Goal: Information Seeking & Learning: Learn about a topic

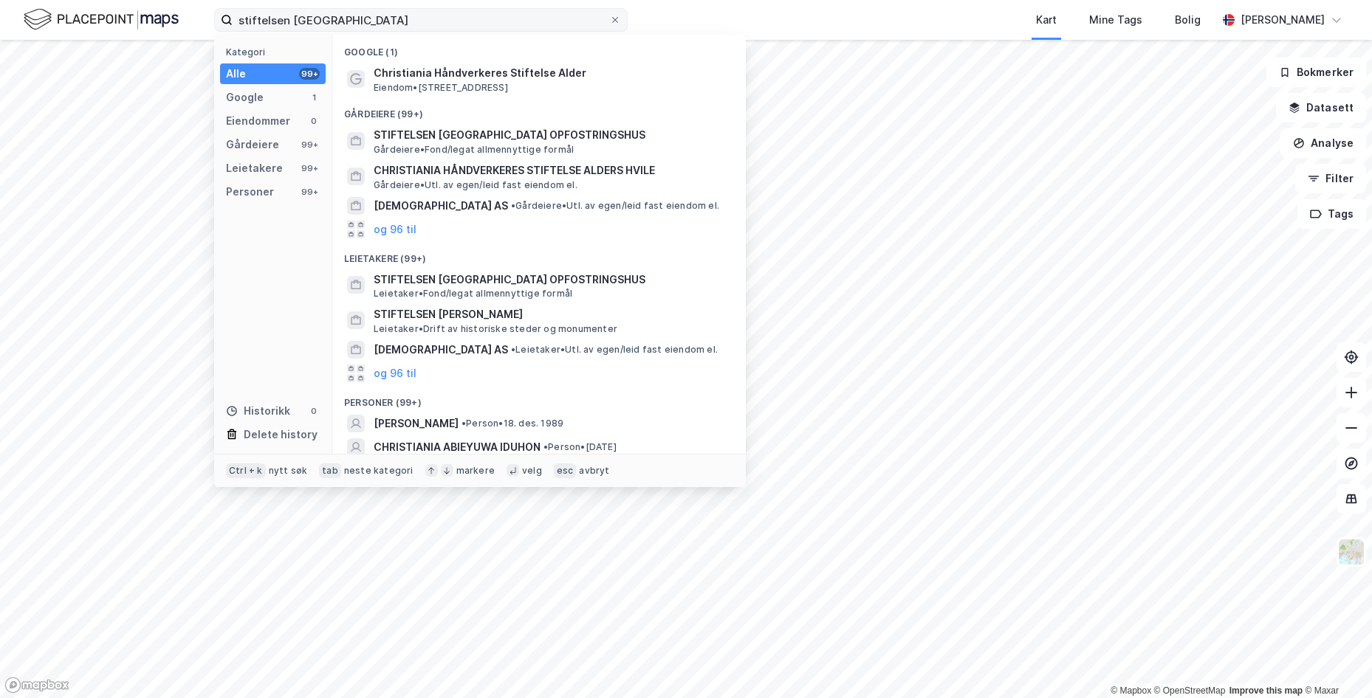
click at [300, 16] on input "stiftelsen [GEOGRAPHIC_DATA]" at bounding box center [421, 20] width 376 height 22
drag, startPoint x: 301, startPoint y: 18, endPoint x: 290, endPoint y: 19, distance: 11.1
click at [290, 19] on input "stiftelsen [GEOGRAPHIC_DATA]" at bounding box center [421, 20] width 376 height 22
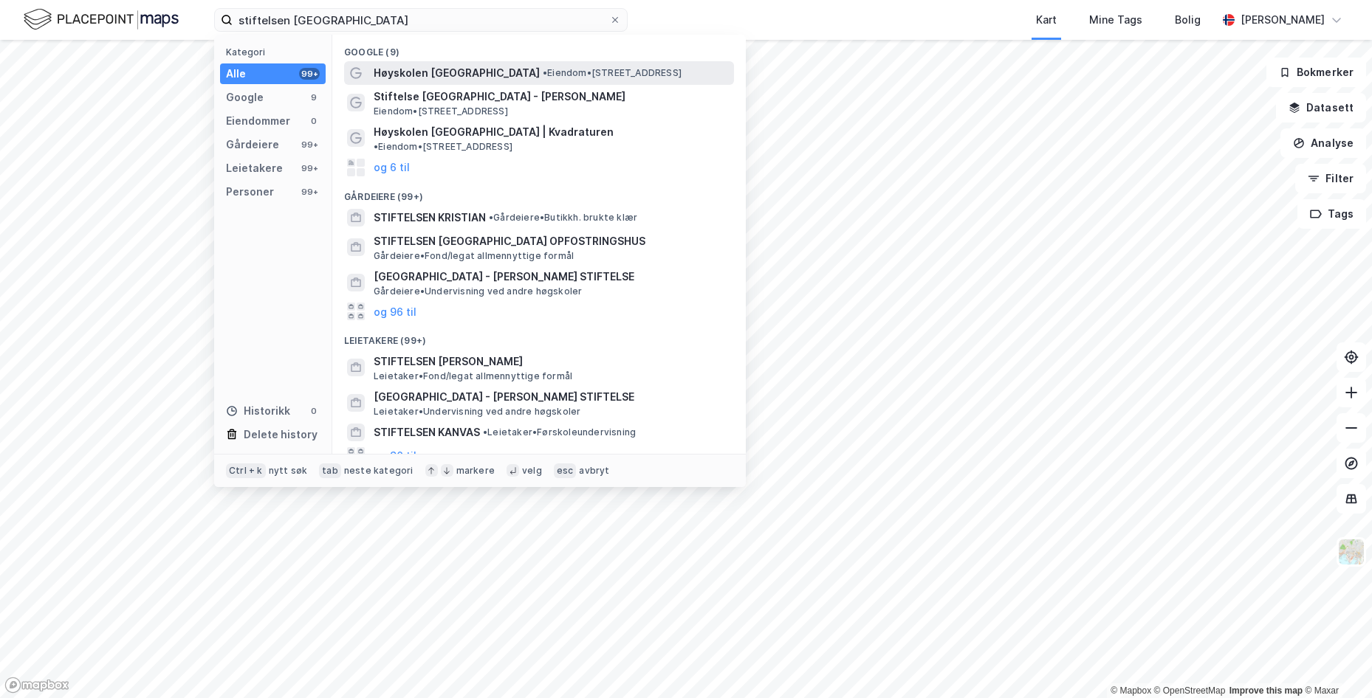
type input "stiftelsen [GEOGRAPHIC_DATA]"
click at [543, 69] on span "• Eiendom • [STREET_ADDRESS]" at bounding box center [612, 73] width 139 height 12
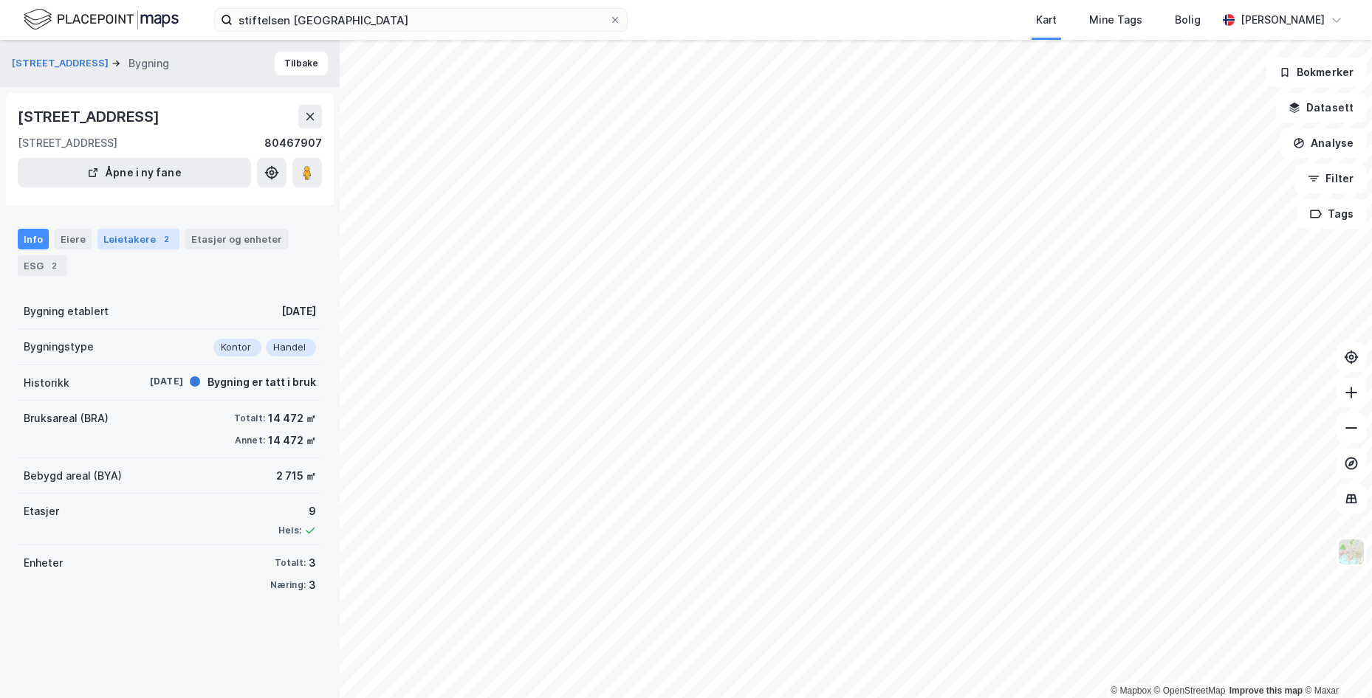
click at [120, 232] on div "Leietakere 2" at bounding box center [138, 239] width 82 height 21
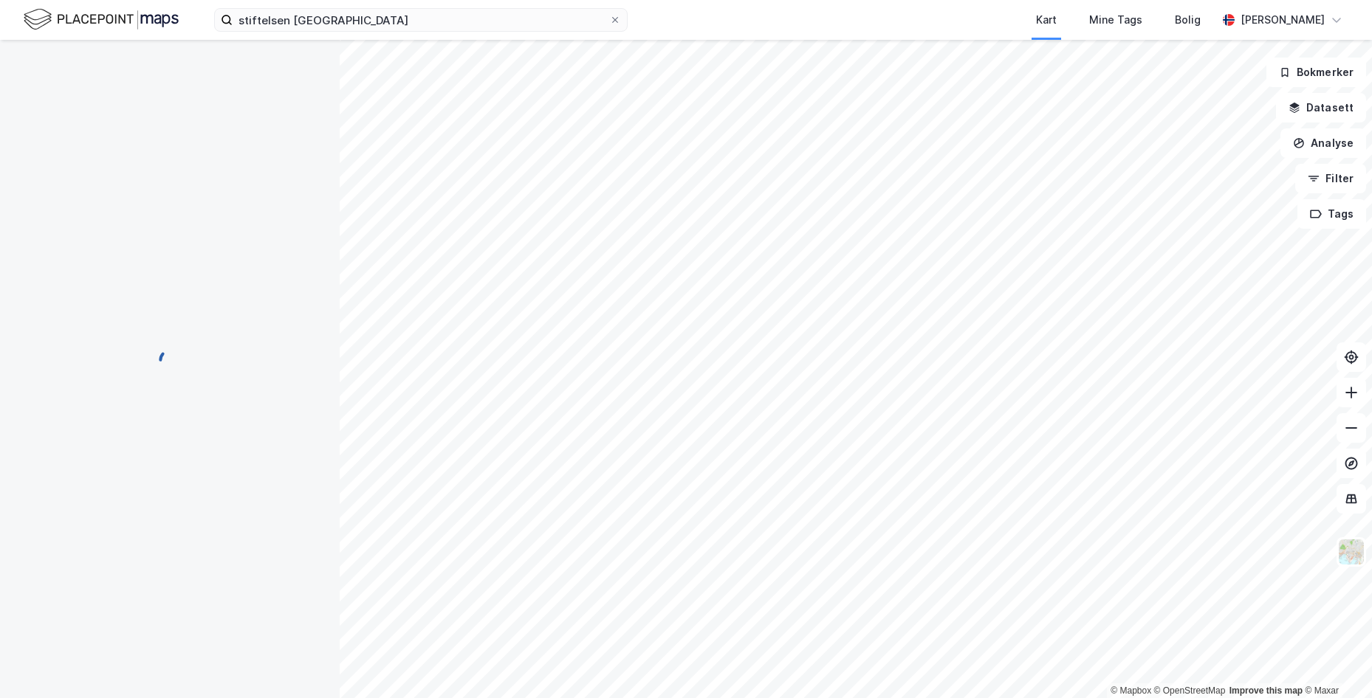
scroll to position [1, 0]
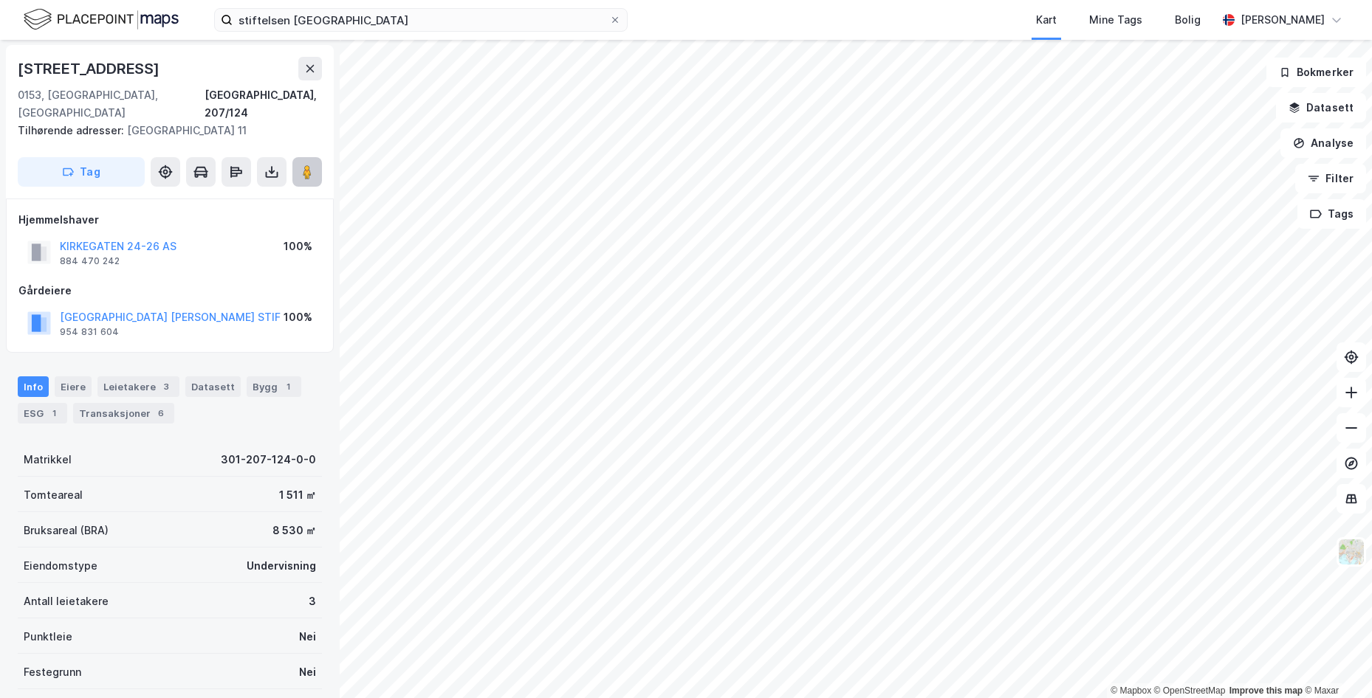
click at [313, 162] on button at bounding box center [307, 172] width 30 height 30
click at [162, 81] on div "[STREET_ADDRESS], 207/124" at bounding box center [170, 89] width 304 height 65
click at [0, 0] on button "KIRKEGATEN 24-26 AS" at bounding box center [0, 0] width 0 height 0
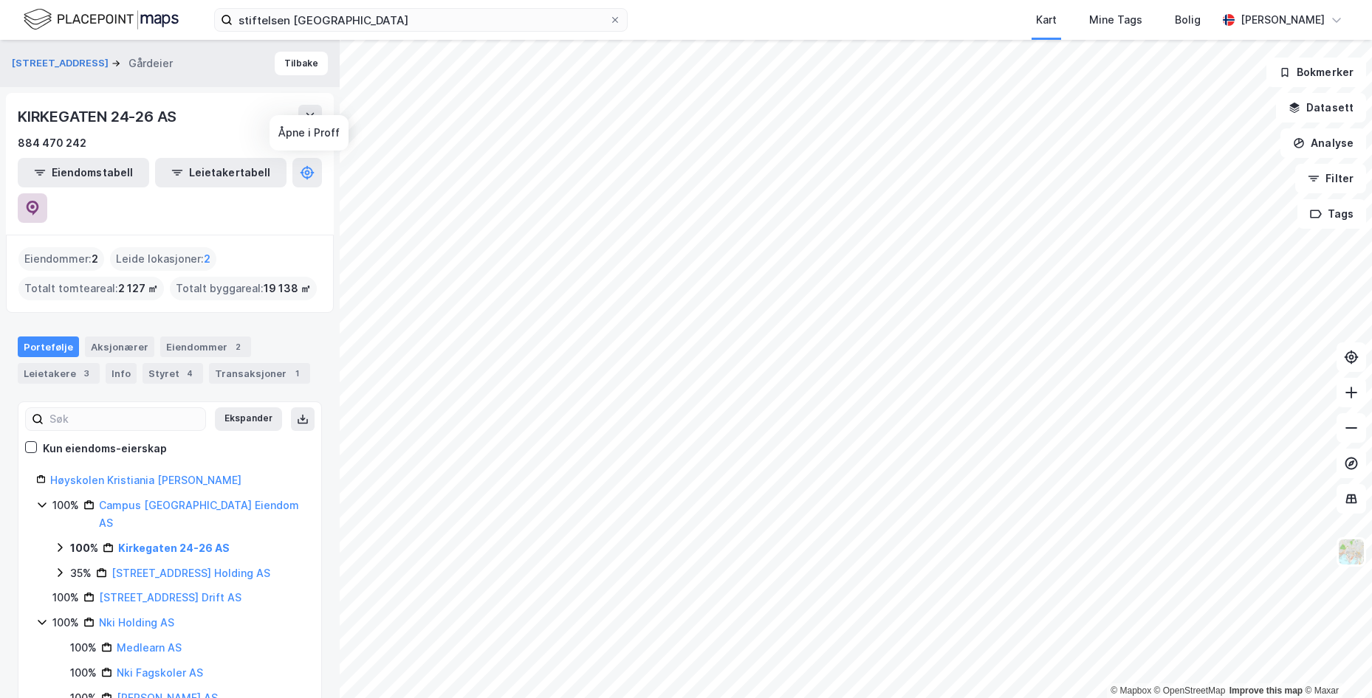
click at [39, 201] on icon at bounding box center [33, 208] width 13 height 15
click at [60, 337] on div "Portefølje" at bounding box center [48, 347] width 61 height 21
click at [109, 363] on div "Info" at bounding box center [121, 373] width 31 height 21
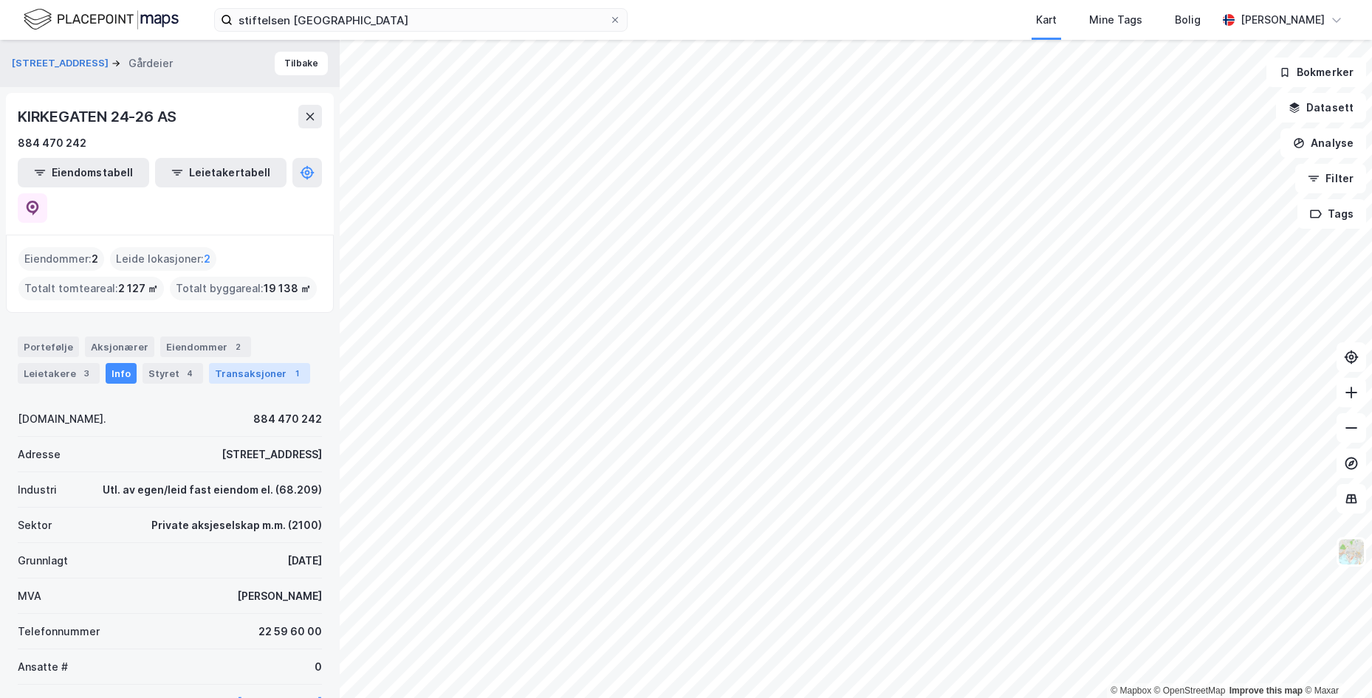
click at [278, 363] on div "Transaksjoner 1" at bounding box center [259, 373] width 101 height 21
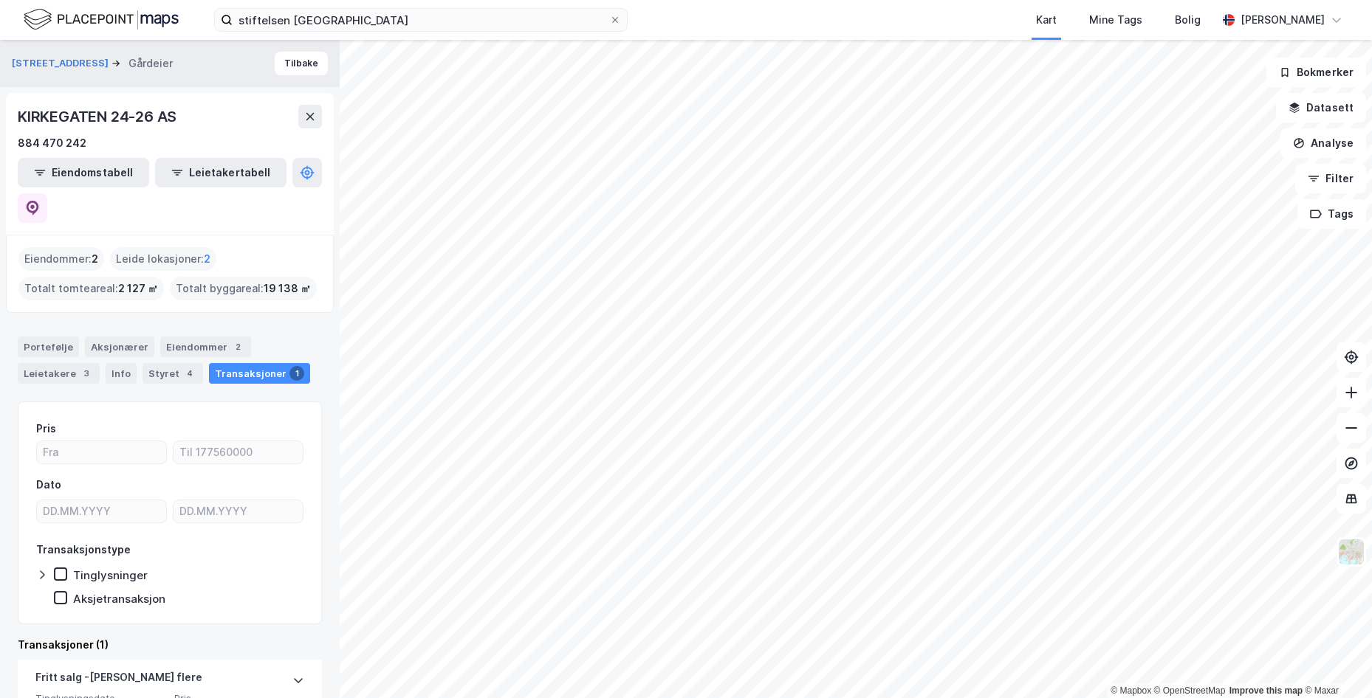
click at [83, 247] on div "Eiendommer : 2" at bounding box center [61, 259] width 86 height 24
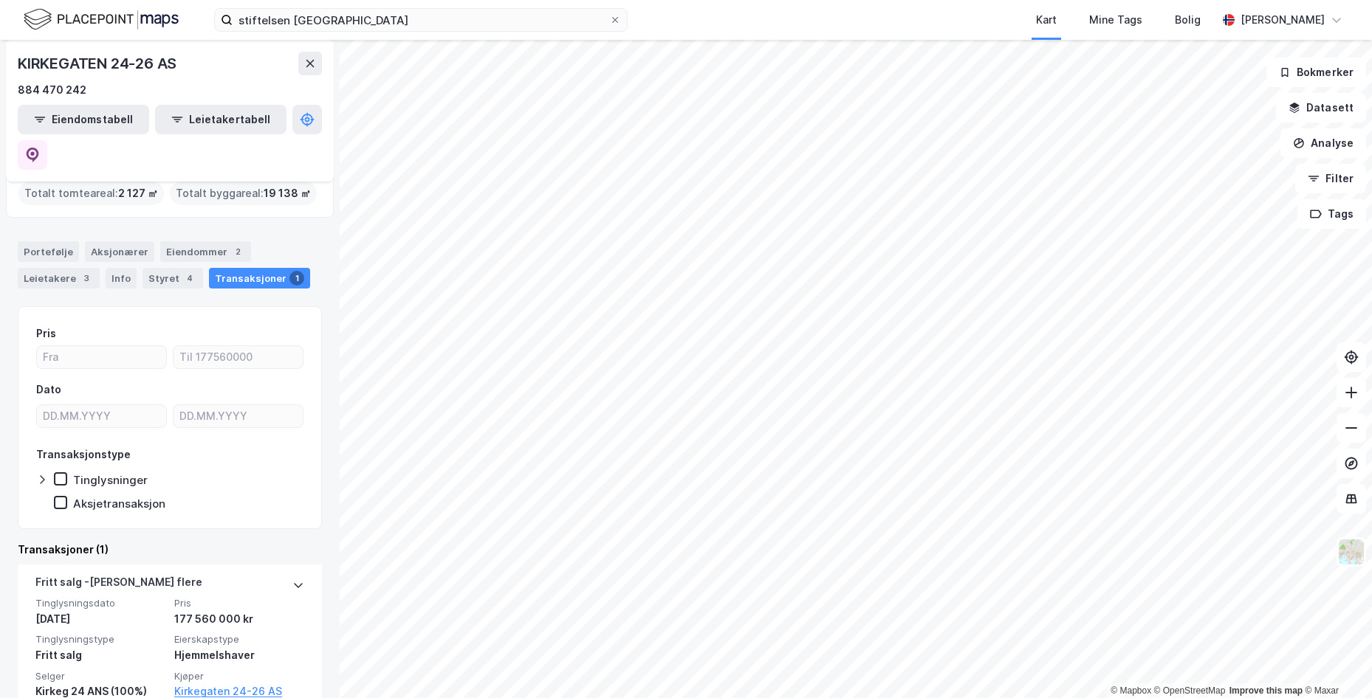
scroll to position [106, 0]
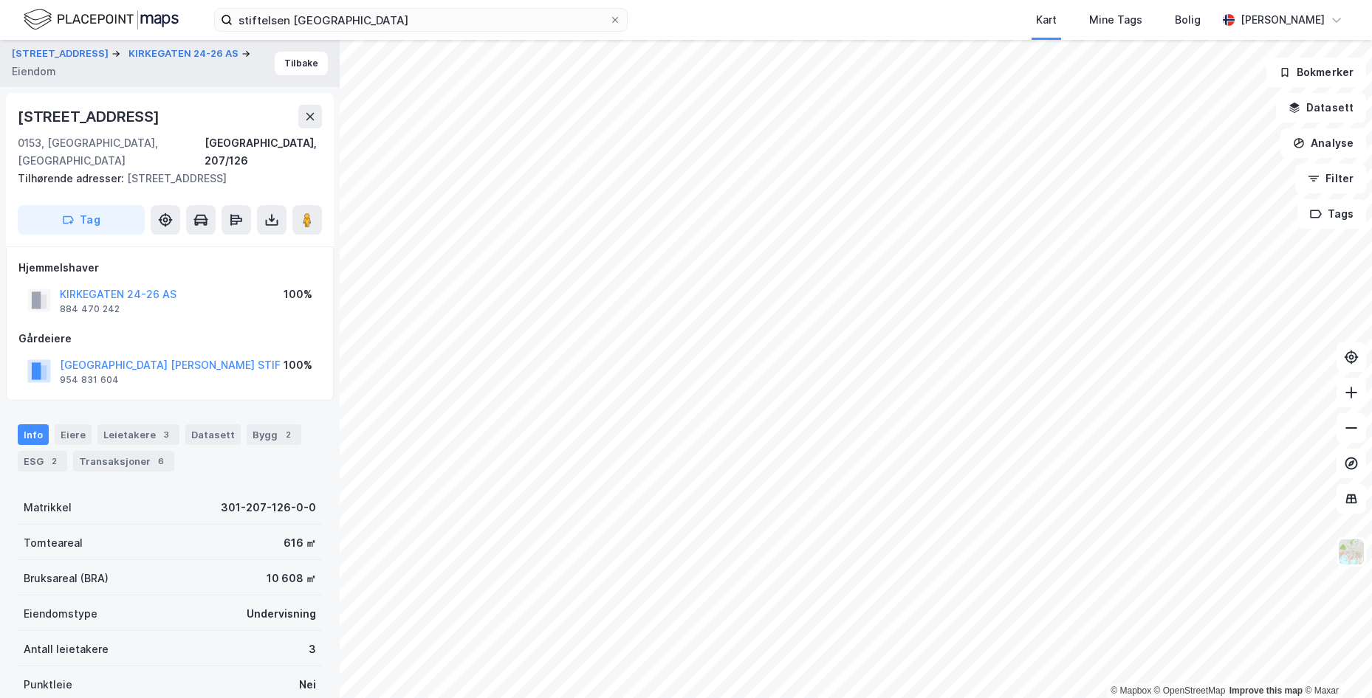
scroll to position [1, 0]
click at [0, 0] on button "KIRKEGATEN 24-26 AS" at bounding box center [0, 0] width 0 height 0
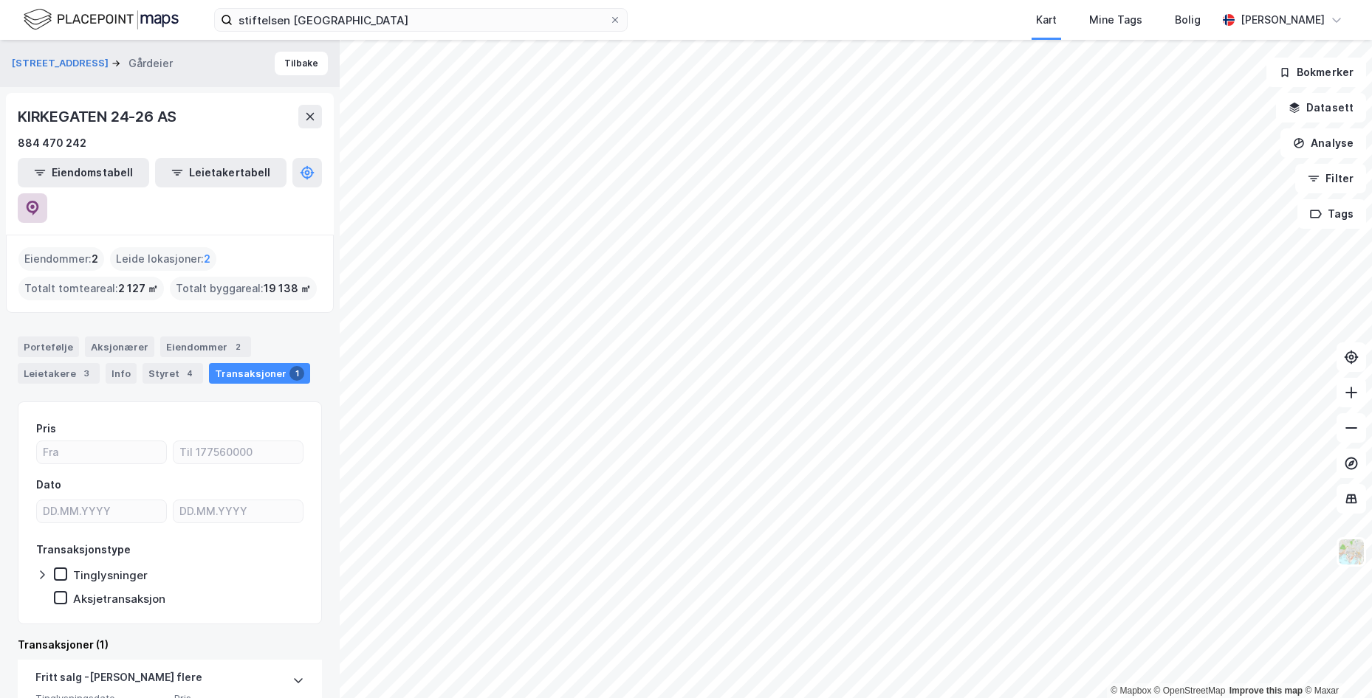
click at [35, 204] on icon at bounding box center [32, 206] width 4 height 4
